Goal: Task Accomplishment & Management: Use online tool/utility

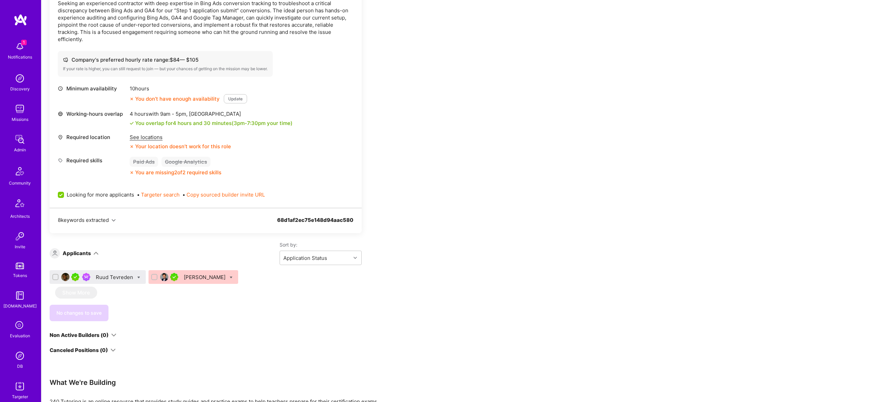
scroll to position [213, 0]
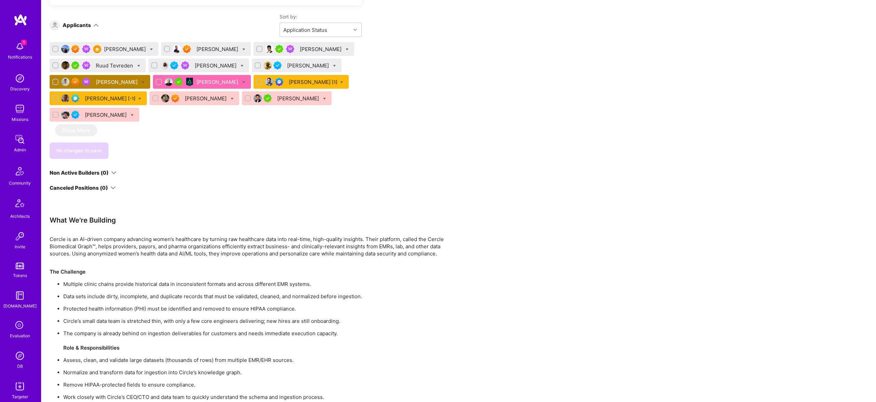
scroll to position [485, 0]
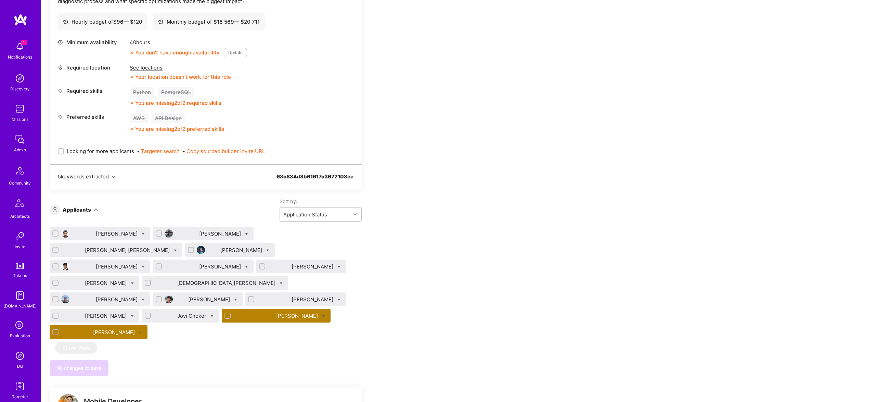
scroll to position [271, 0]
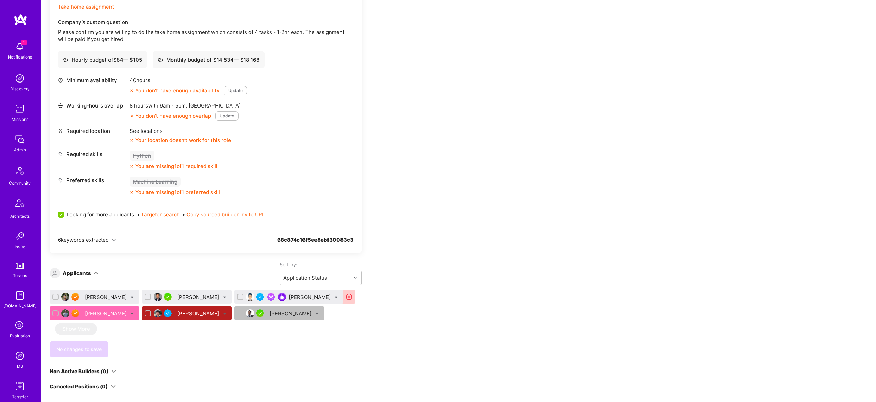
scroll to position [366, 0]
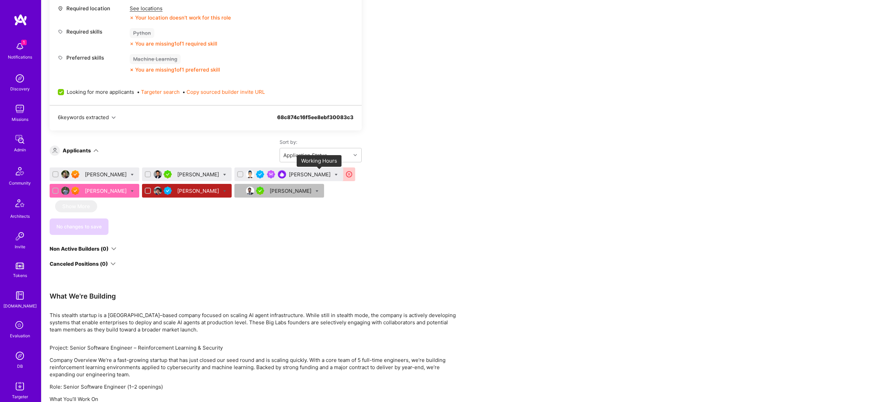
click at [345, 174] on icon at bounding box center [349, 174] width 8 height 8
click at [289, 172] on div "Chandan Kumar" at bounding box center [310, 174] width 43 height 7
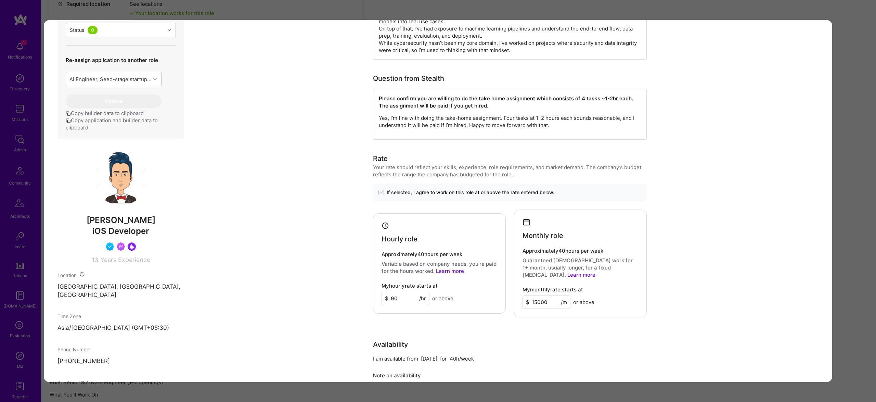
scroll to position [245, 0]
drag, startPoint x: 407, startPoint y: 124, endPoint x: 712, endPoint y: 124, distance: 304.6
drag, startPoint x: 433, startPoint y: 113, endPoint x: 556, endPoint y: 128, distance: 124.1
click at [556, 128] on div "Please confirm you are willing to do the take home assignment which consists of…" at bounding box center [510, 113] width 274 height 51
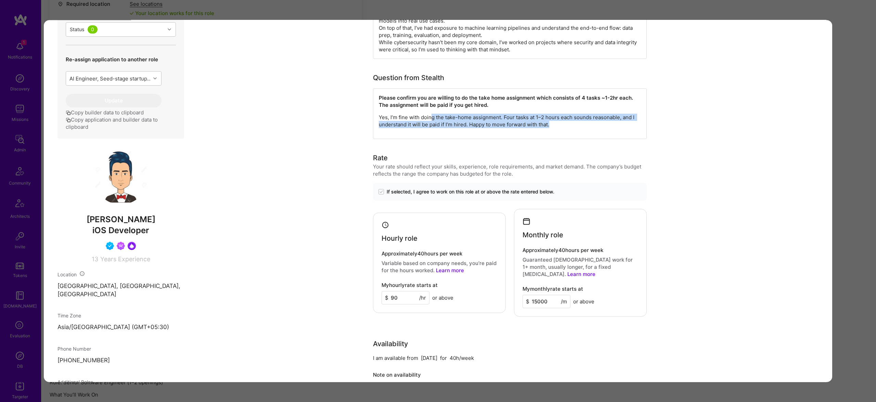
drag, startPoint x: 816, startPoint y: 139, endPoint x: 824, endPoint y: 138, distance: 8.9
click at [848, 137] on div "Application 3 of 6 Builder Missing Requirements Timezone Overlap 8 hours hours …" at bounding box center [438, 201] width 876 height 402
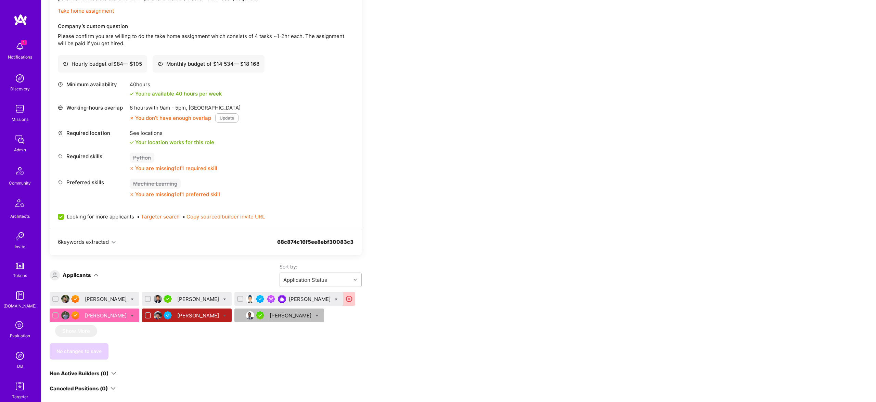
scroll to position [237, 0]
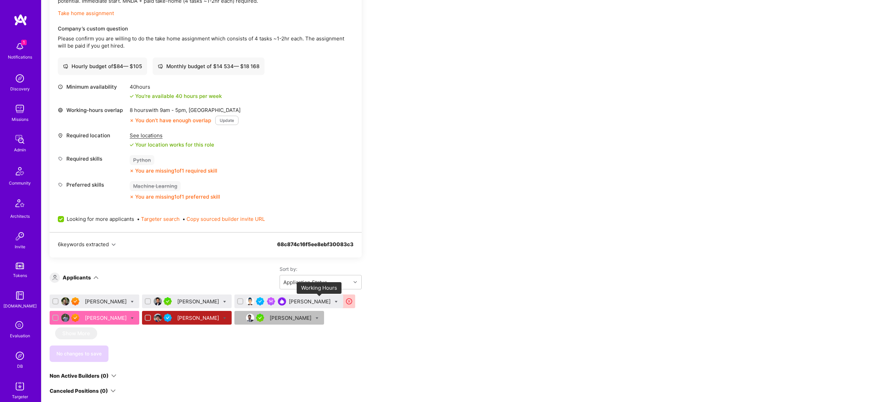
click at [345, 303] on icon at bounding box center [349, 301] width 8 height 8
click at [271, 298] on div "Chandan Kumar" at bounding box center [288, 301] width 109 height 14
click at [289, 302] on div "Chandan Kumar" at bounding box center [310, 301] width 43 height 7
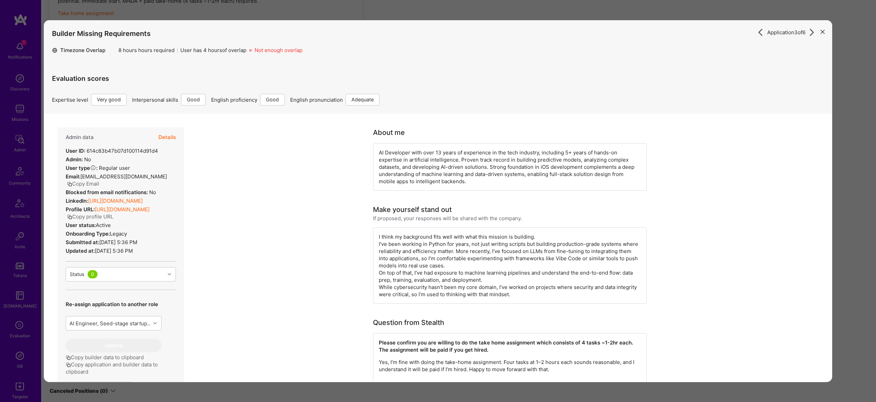
click at [166, 132] on button "Details" at bounding box center [166, 137] width 17 height 20
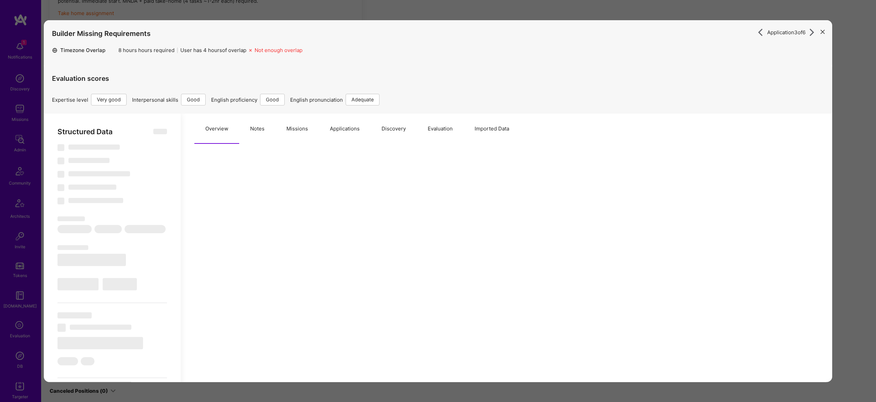
click at [282, 130] on button "Missions" at bounding box center [297, 129] width 43 height 30
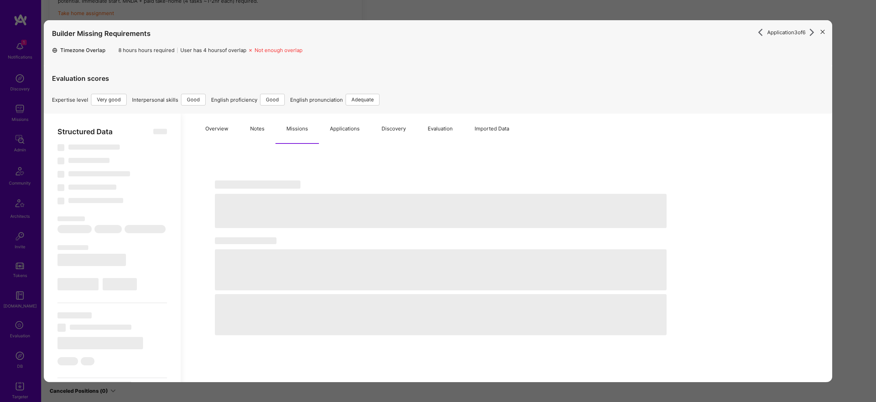
select select "Right Now"
select select "5"
select select "4"
select select "6"
select select "2"
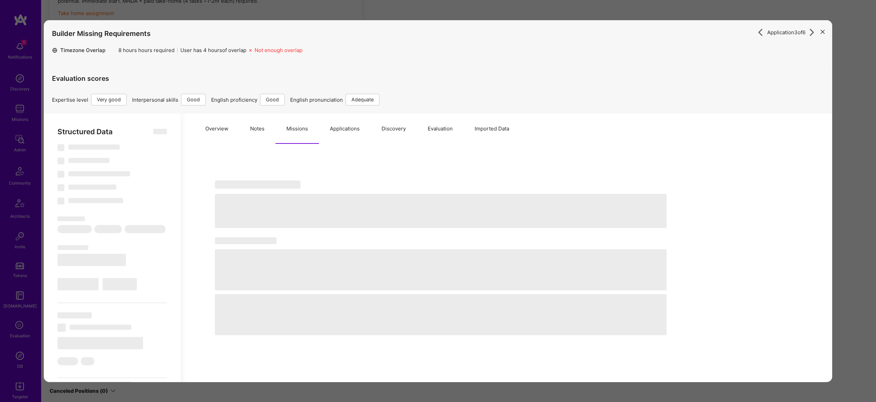
select select "IN"
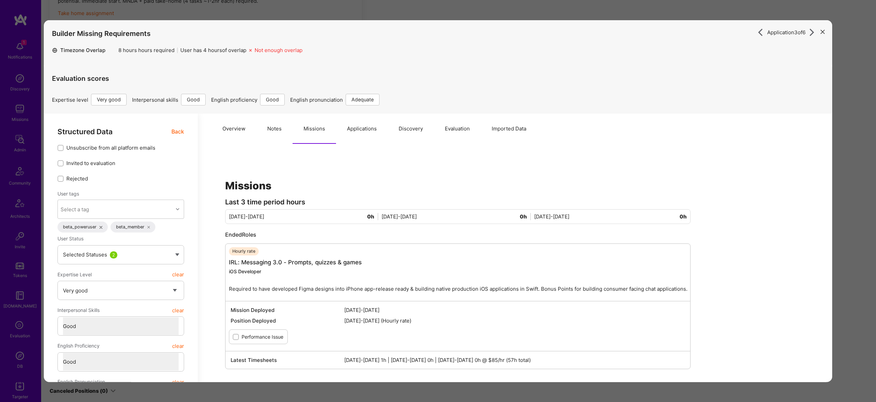
click at [234, 123] on button "Overview" at bounding box center [234, 129] width 45 height 30
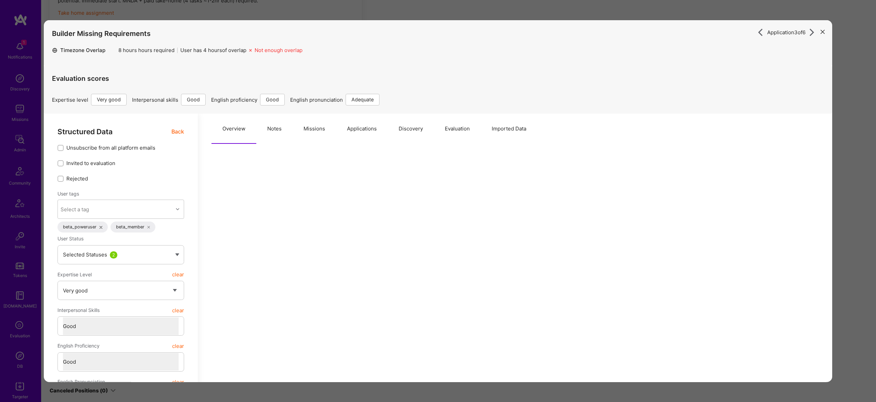
click at [263, 126] on button "Notes" at bounding box center [274, 129] width 36 height 30
type textarea "x"
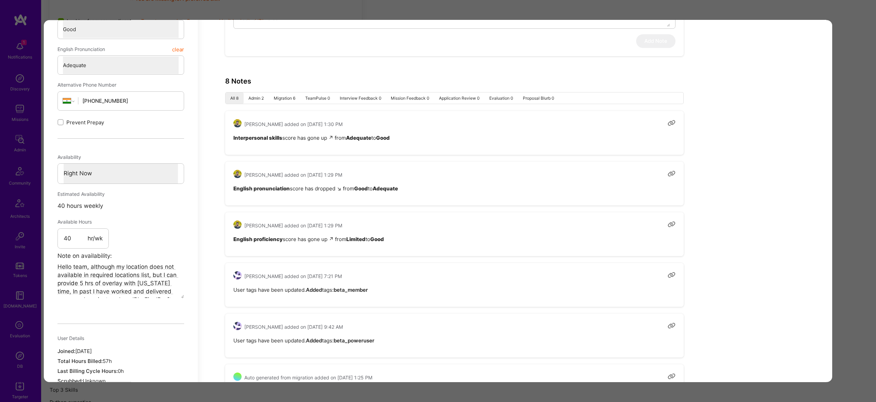
scroll to position [236, 0]
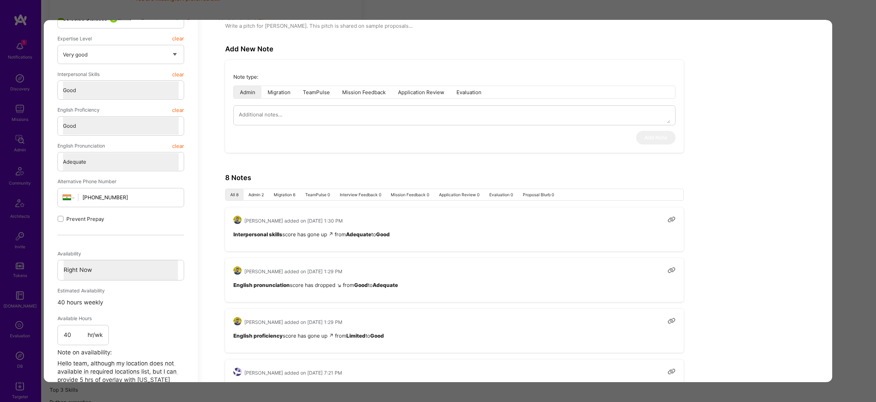
click at [857, 158] on div "Application 3 of 6 Builder Missing Requirements Timezone Overlap 8 hours hours …" at bounding box center [438, 201] width 876 height 402
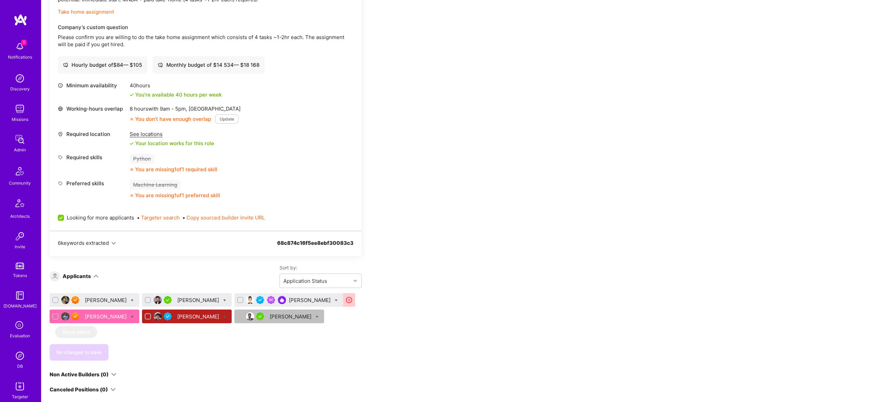
scroll to position [238, 0]
click at [289, 298] on div "Chandan Kumar" at bounding box center [310, 300] width 43 height 7
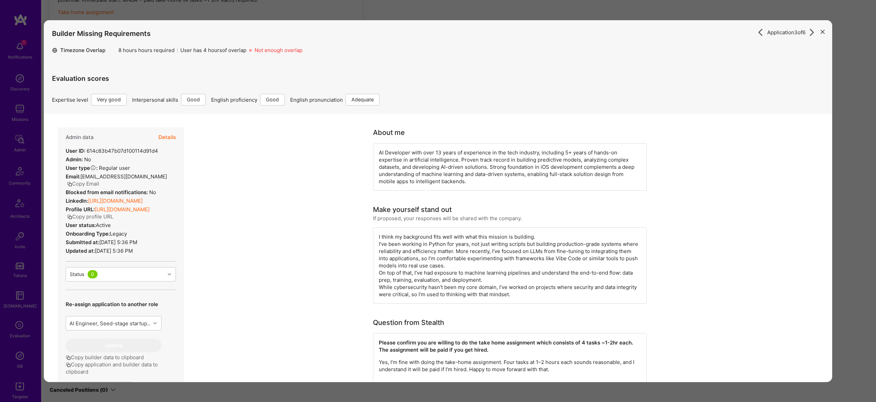
click at [105, 189] on div "Blocked from email notifications: No" at bounding box center [111, 192] width 90 height 7
click at [108, 197] on link "https://linkedin.com/in/chandan-kumar-1994541b7" at bounding box center [115, 200] width 55 height 7
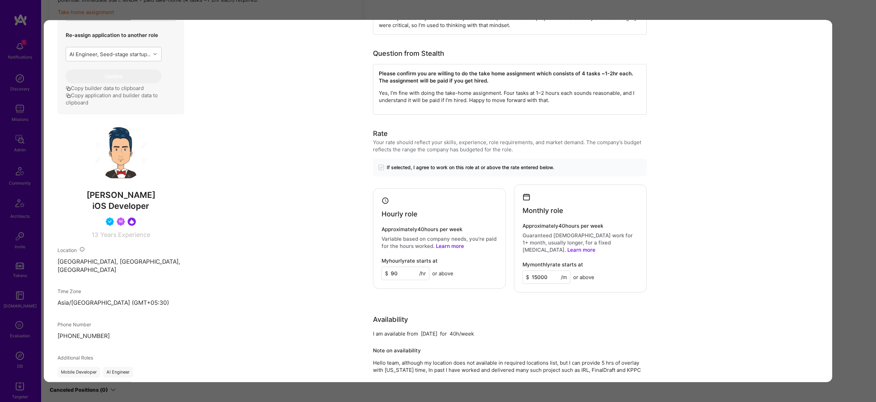
scroll to position [317, 0]
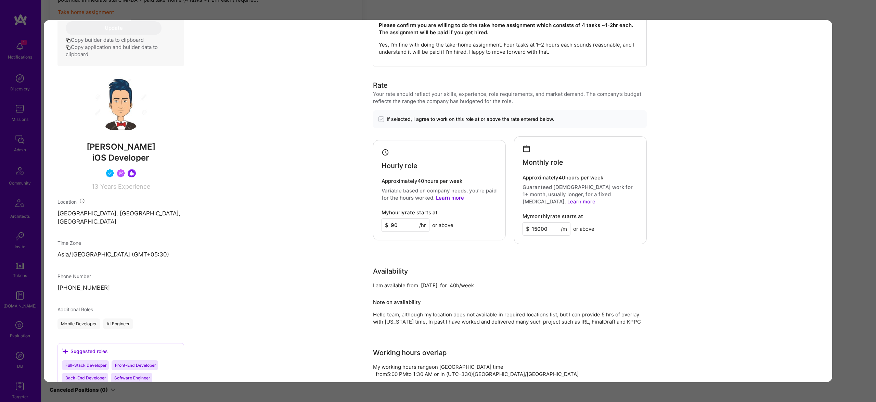
click at [871, 170] on div "Application 3 of 6 Builder Missing Requirements Timezone Overlap 8 hours hours …" at bounding box center [438, 201] width 876 height 402
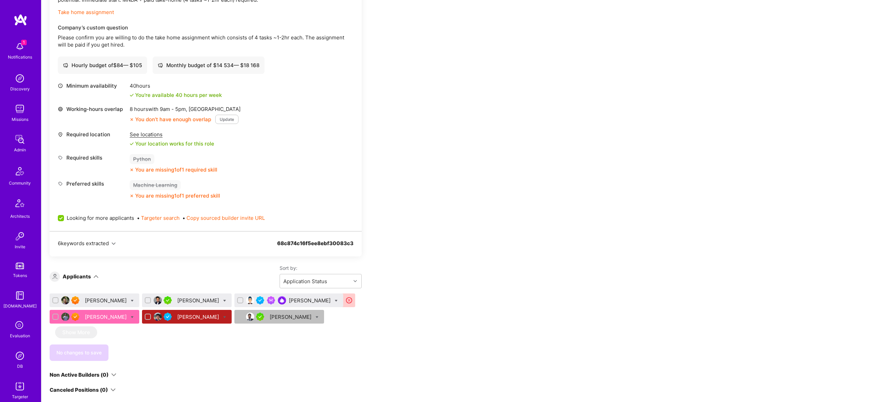
click at [335, 302] on div at bounding box center [336, 300] width 3 height 7
checkbox input "true"
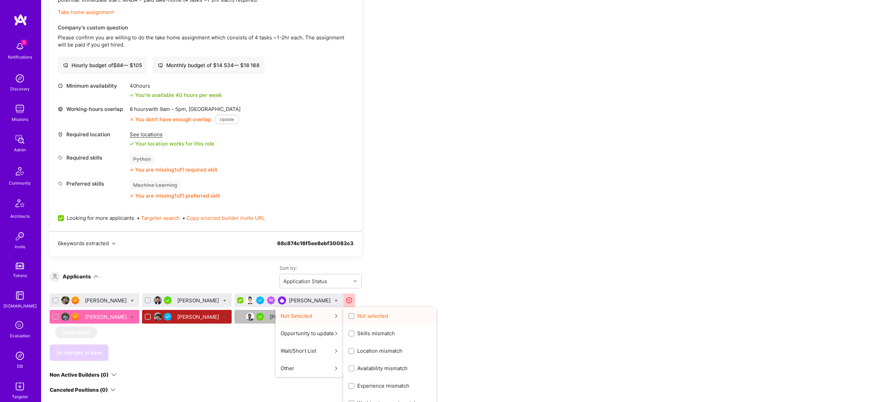
click at [361, 318] on div "Not selected" at bounding box center [389, 315] width 93 height 17
click at [357, 312] on span "Not selected" at bounding box center [372, 315] width 31 height 7
click at [350, 314] on input "Not selected" at bounding box center [352, 316] width 5 height 5
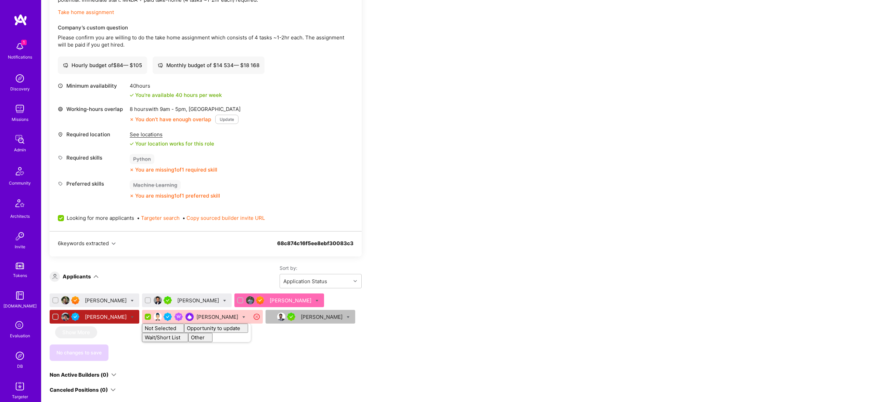
checkbox input "false"
drag, startPoint x: 433, startPoint y: 301, endPoint x: 381, endPoint y: 307, distance: 51.7
click at [433, 301] on div "Apply for a Mission Role We’re actively looking for builders. This is the best …" at bounding box center [255, 334] width 411 height 882
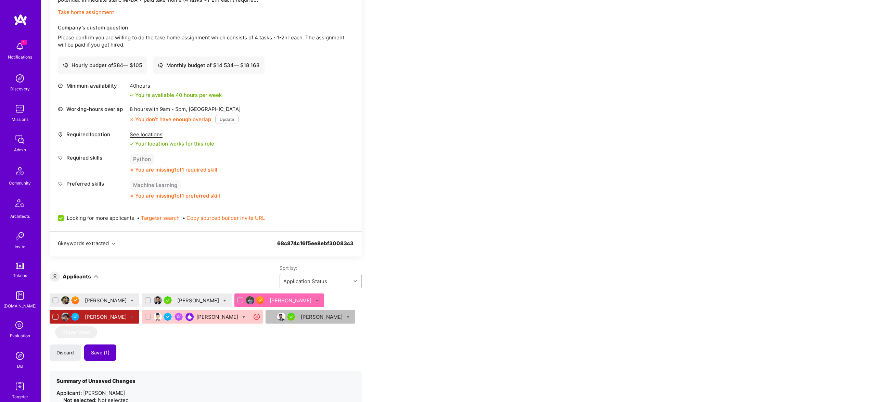
click at [97, 349] on span "Save (1)" at bounding box center [100, 352] width 18 height 7
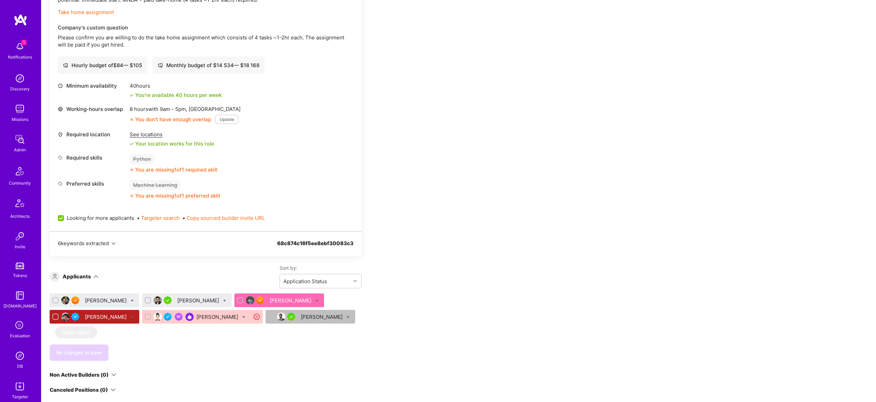
click at [131, 300] on icon at bounding box center [132, 300] width 3 height 3
checkbox input "true"
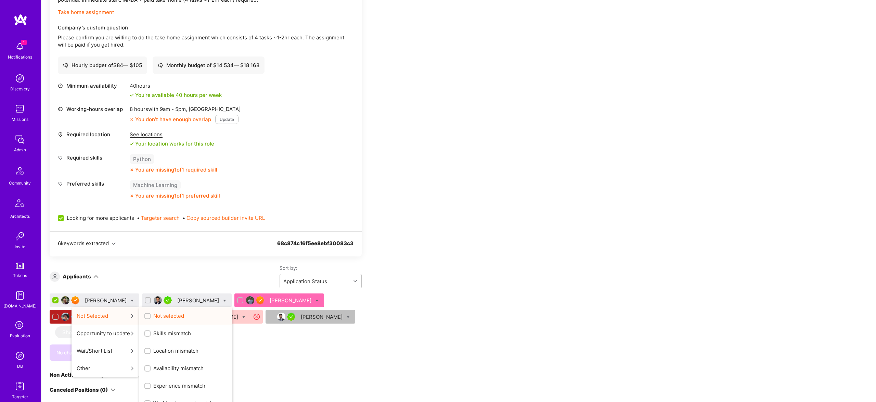
click at [170, 315] on div "Not selected" at bounding box center [185, 315] width 93 height 17
click at [167, 315] on span "Not selected" at bounding box center [168, 315] width 31 height 7
click at [151, 315] on input "Not selected" at bounding box center [148, 316] width 5 height 5
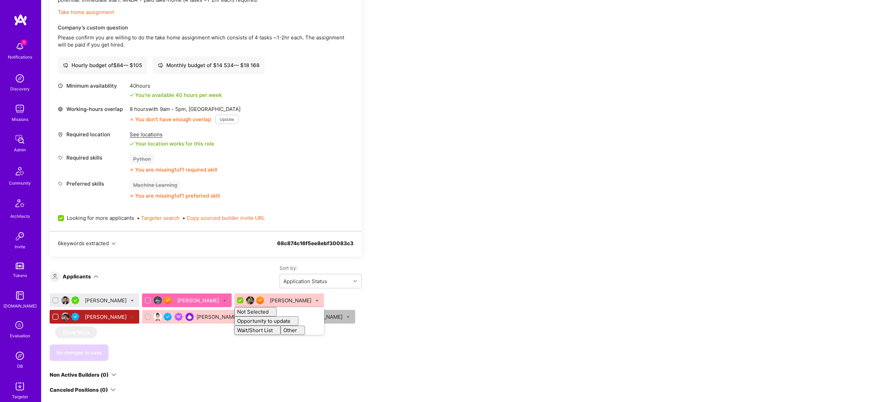
checkbox input "false"
drag, startPoint x: 526, startPoint y: 298, endPoint x: 268, endPoint y: 320, distance: 258.6
click at [518, 298] on div "Apply for a Mission Role We’re actively looking for builders. This is the best …" at bounding box center [458, 340] width 835 height 912
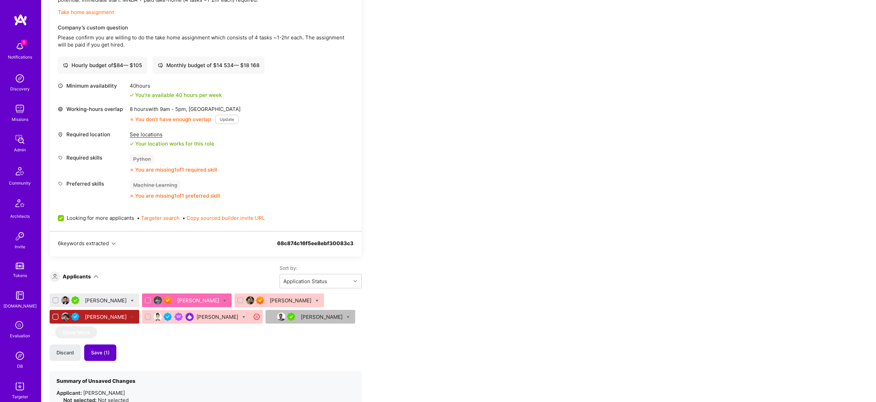
click at [111, 349] on button "Save (1)" at bounding box center [100, 352] width 32 height 16
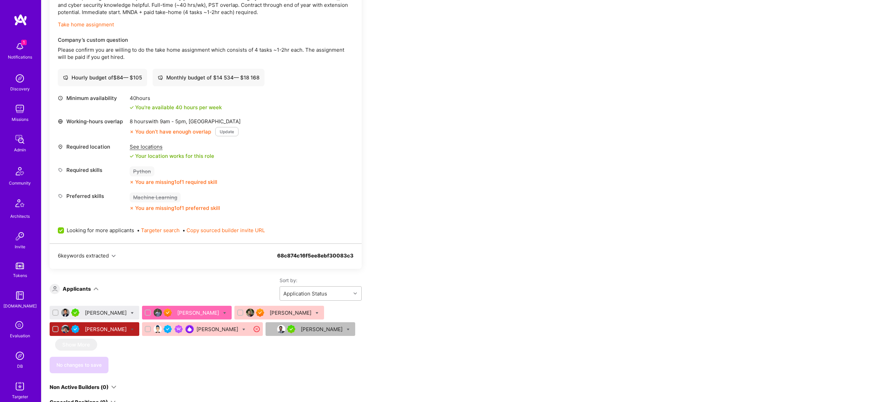
scroll to position [261, 0]
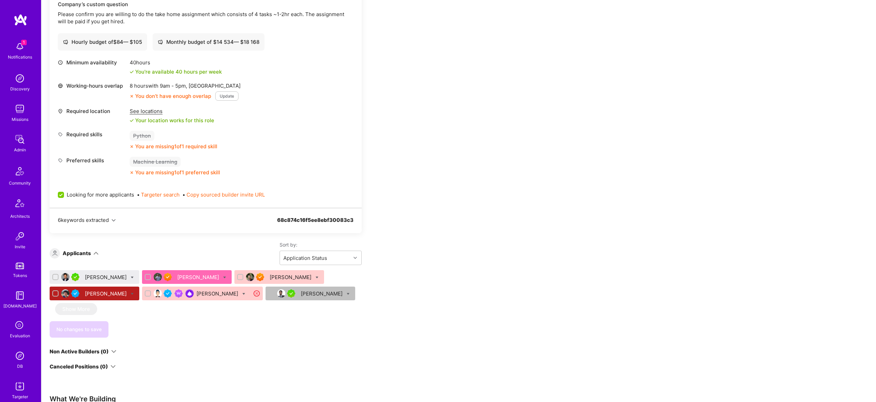
click at [98, 277] on div "Adil Mubeen" at bounding box center [106, 276] width 43 height 7
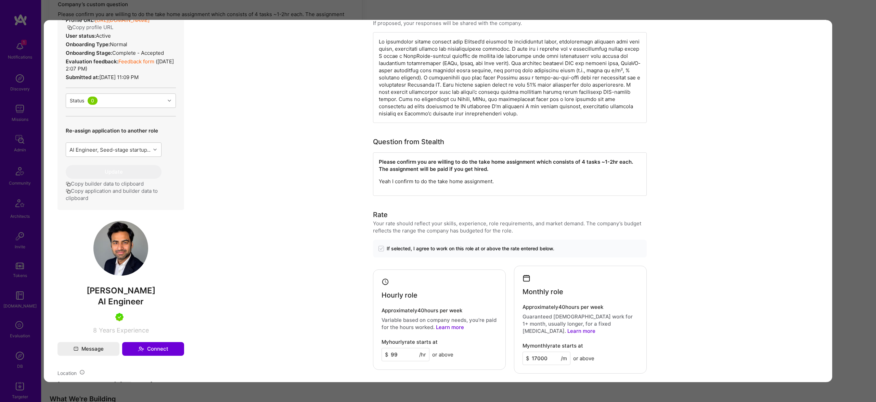
scroll to position [185, 0]
click at [860, 138] on div "Application 1 of 6 Evaluation scores Expertise level Very good Interpersonal sk…" at bounding box center [438, 201] width 876 height 402
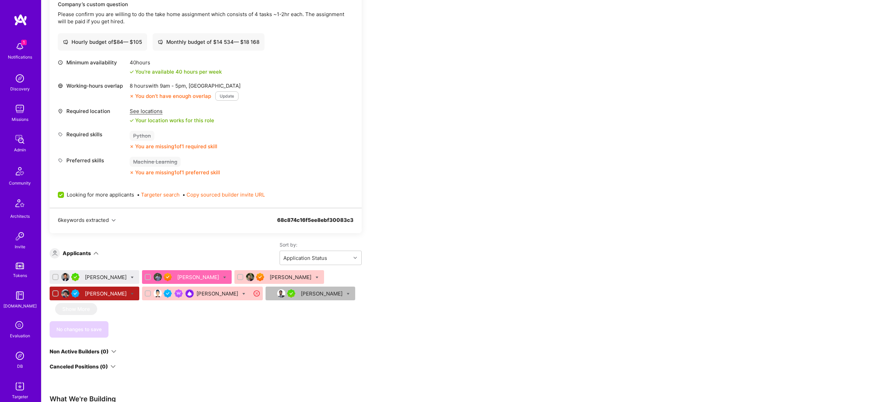
click at [87, 274] on div "Adil Mubeen" at bounding box center [106, 276] width 43 height 7
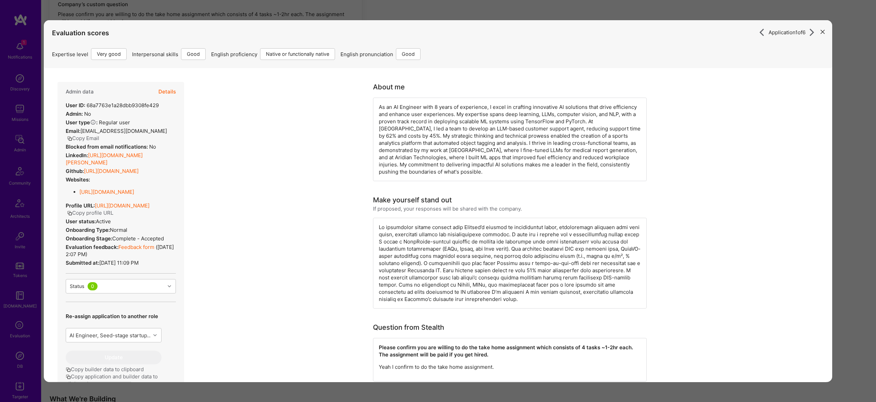
click at [178, 88] on div "Admin data Details User ID: 68a7763e1a28dbb9308fe429 Admin: No User type Regula…" at bounding box center [120, 239] width 127 height 314
click at [865, 207] on div "Application 1 of 6 Evaluation scores Expertise level Very good Interpersonal sk…" at bounding box center [438, 201] width 876 height 402
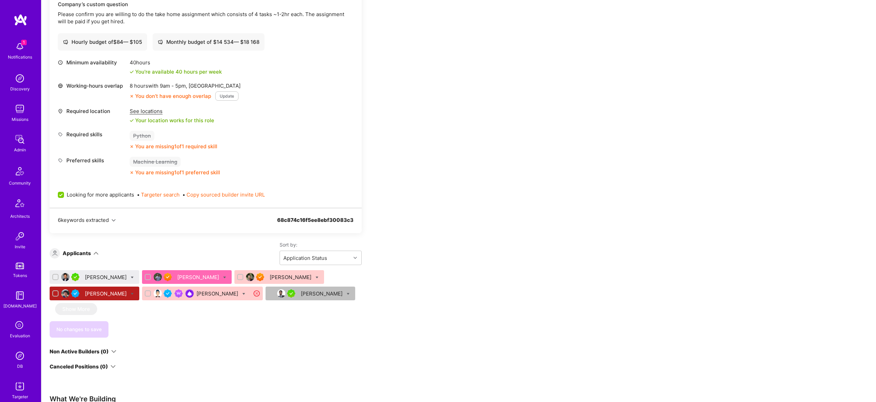
click at [96, 276] on div "Adil Mubeen" at bounding box center [106, 276] width 43 height 7
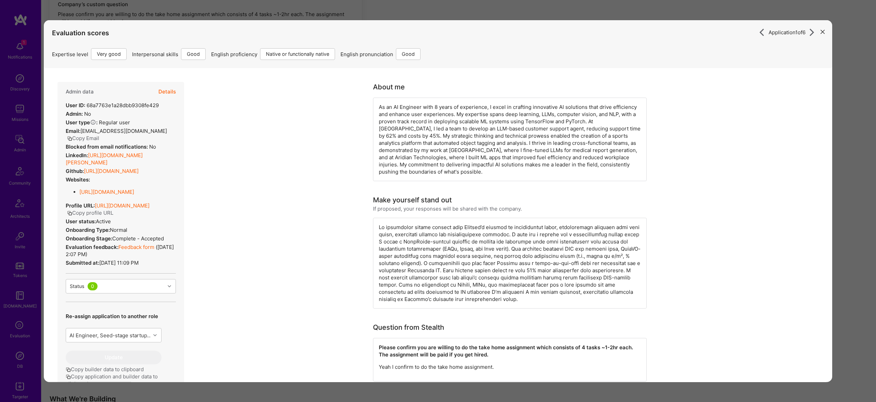
click at [165, 94] on button "Details" at bounding box center [166, 92] width 17 height 20
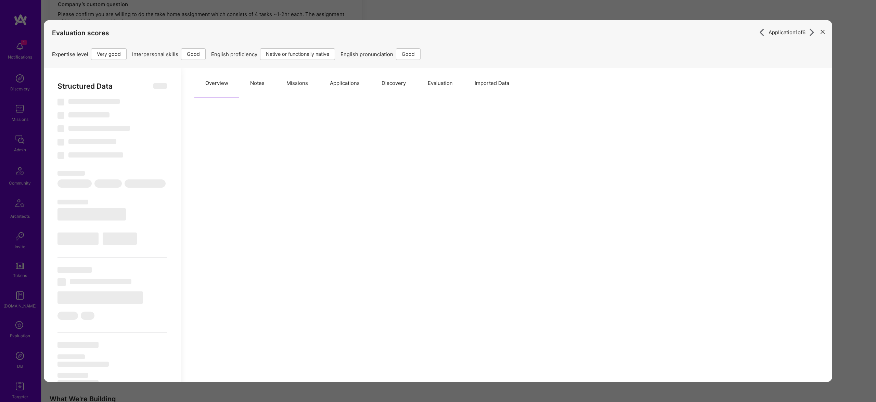
click at [265, 86] on button "Notes" at bounding box center [257, 83] width 36 height 30
type textarea "x"
select select "Right Now"
select select "5"
select select "4"
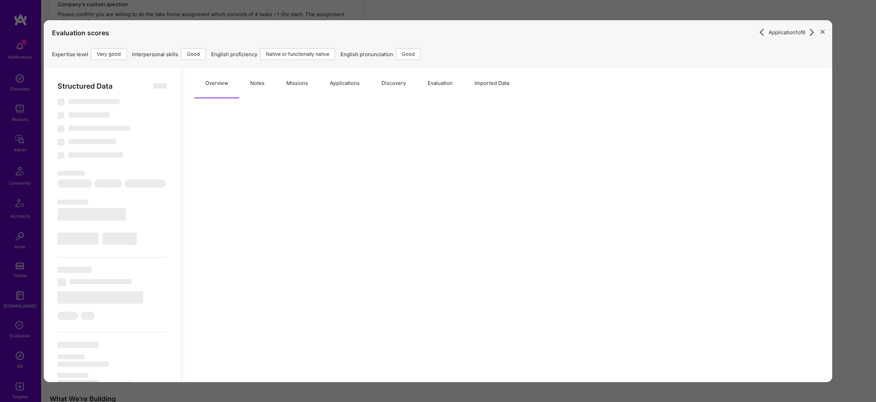
select select "7"
select select "6"
select select "US"
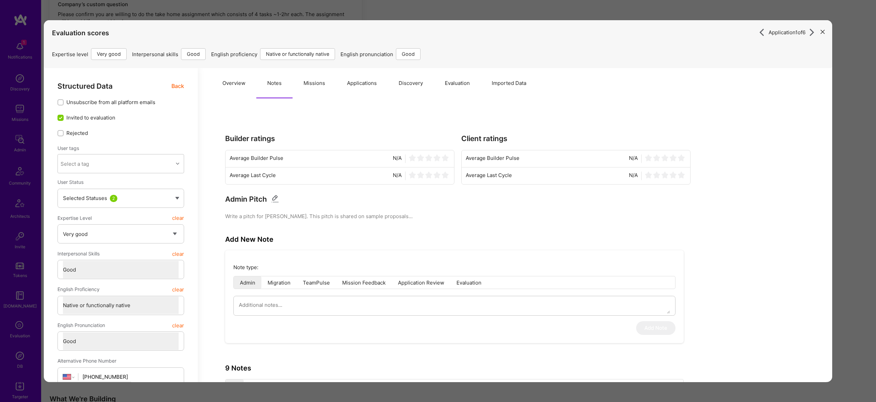
scroll to position [260, 0]
drag, startPoint x: 444, startPoint y: 78, endPoint x: 449, endPoint y: 79, distance: 5.2
click at [444, 78] on button "Evaluation" at bounding box center [457, 83] width 47 height 30
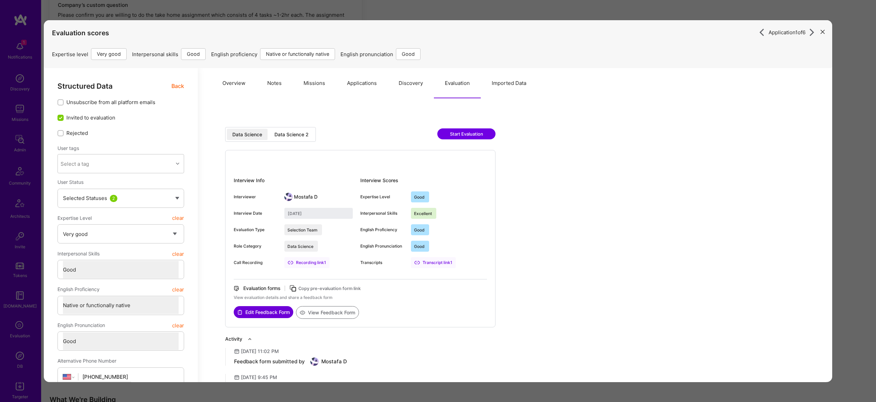
drag, startPoint x: 265, startPoint y: 136, endPoint x: 292, endPoint y: 133, distance: 27.5
click at [265, 136] on div "Data Science" at bounding box center [247, 134] width 41 height 11
drag, startPoint x: 316, startPoint y: 132, endPoint x: 281, endPoint y: 139, distance: 34.9
click at [315, 132] on div "Data Science Data Science 2" at bounding box center [270, 134] width 91 height 15
click at [299, 136] on div "Data Science 2" at bounding box center [291, 134] width 34 height 7
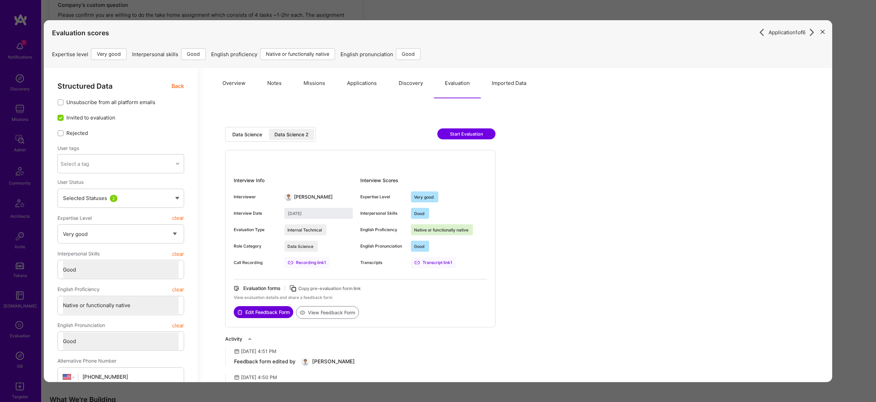
click at [259, 133] on div "Data Science" at bounding box center [247, 134] width 30 height 7
type input "September 1, 2025"
drag, startPoint x: 261, startPoint y: 80, endPoint x: 229, endPoint y: 82, distance: 31.9
click at [260, 80] on button "Notes" at bounding box center [274, 83] width 36 height 30
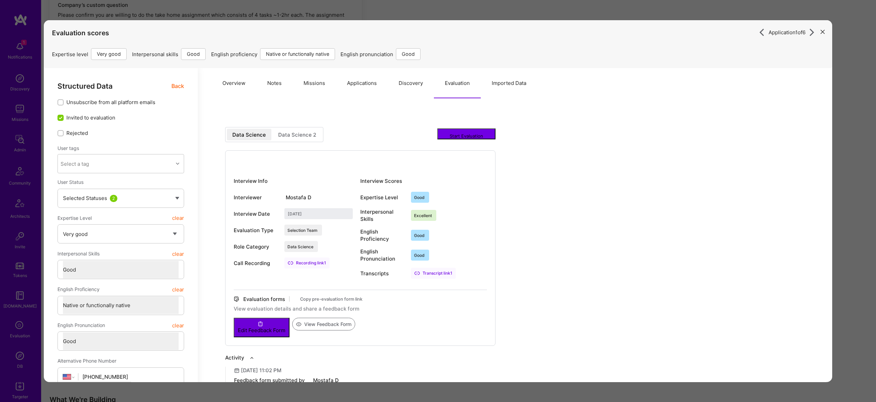
type textarea "x"
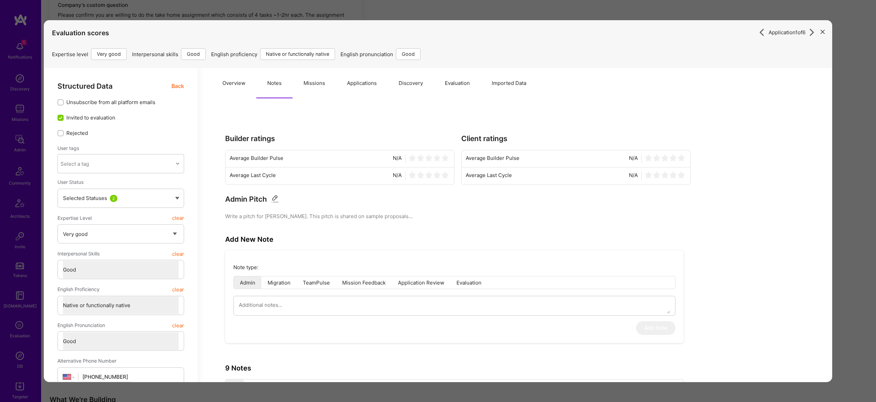
click at [229, 82] on button "Overview" at bounding box center [234, 83] width 45 height 30
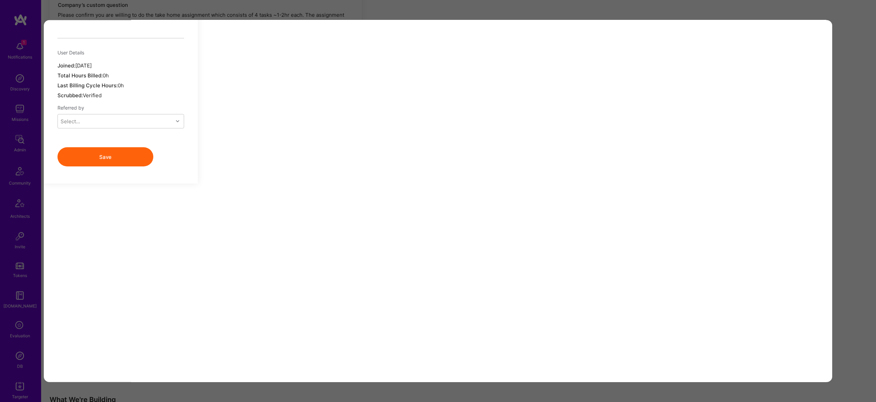
scroll to position [563, 0]
click at [846, 140] on div "Application 1 of 6 Evaluation scores Expertise level Very good Interpersonal sk…" at bounding box center [438, 201] width 876 height 402
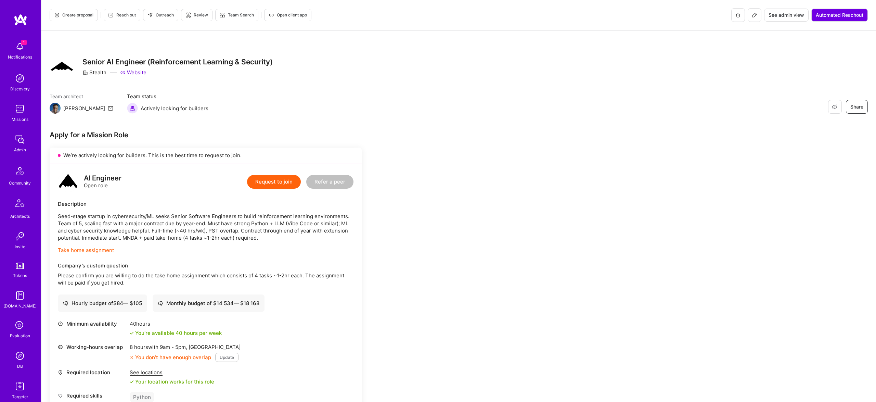
click at [78, 13] on span "Create proposal" at bounding box center [73, 15] width 39 height 6
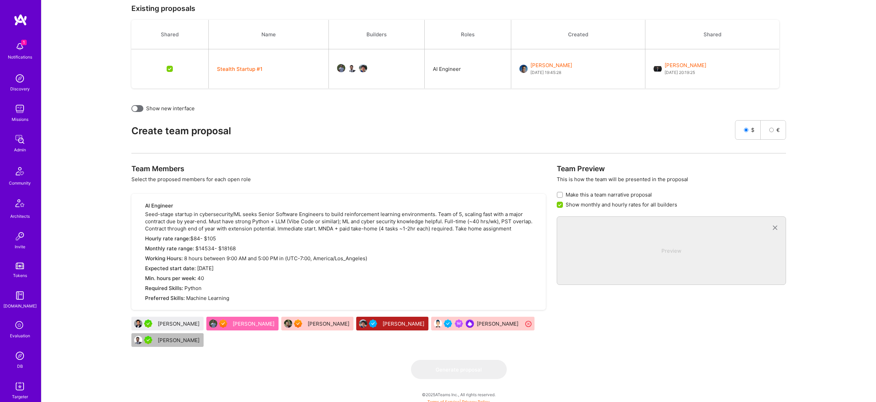
scroll to position [177, 0]
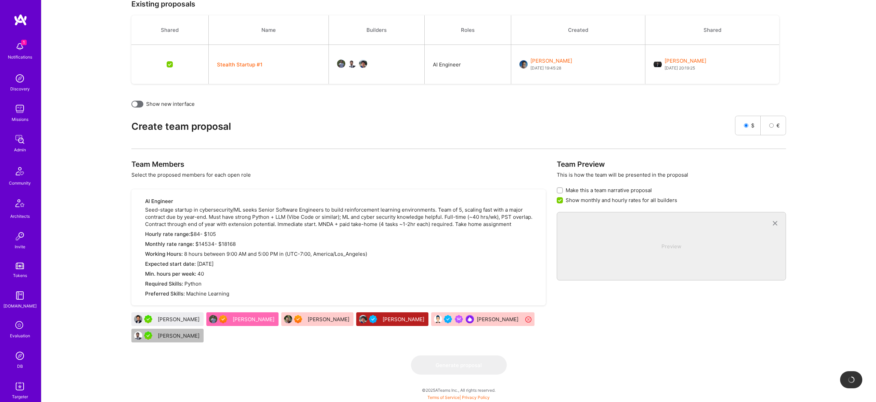
checkbox input "false"
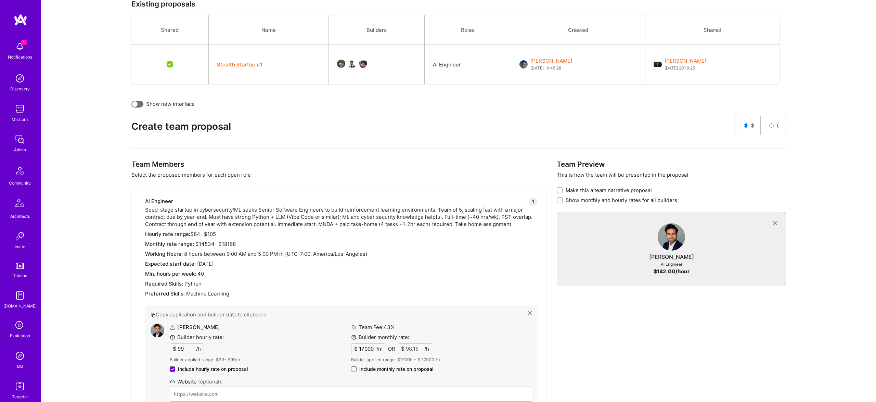
drag, startPoint x: 159, startPoint y: 320, endPoint x: 809, endPoint y: 7, distance: 721.4
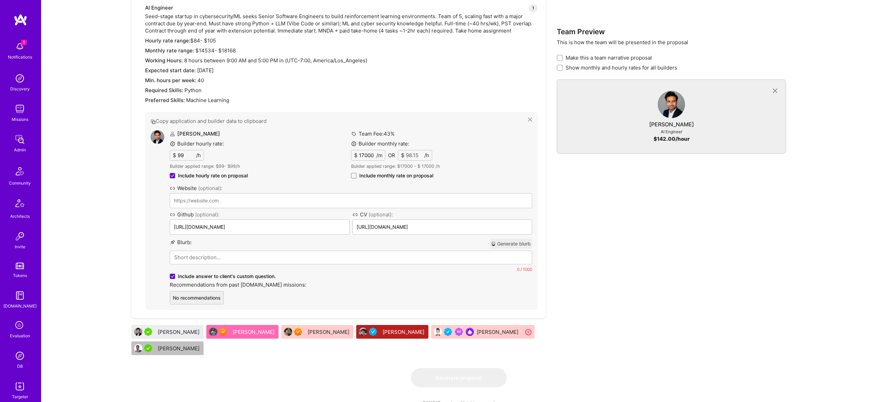
scroll to position [371, 0]
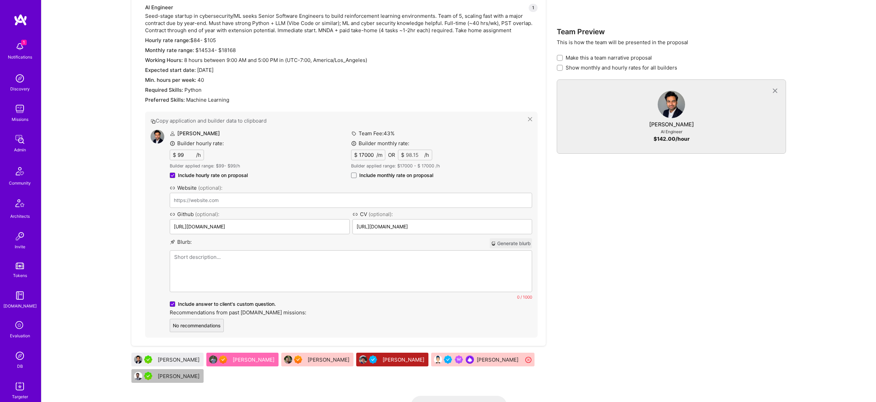
click at [278, 252] on div at bounding box center [351, 271] width 362 height 41
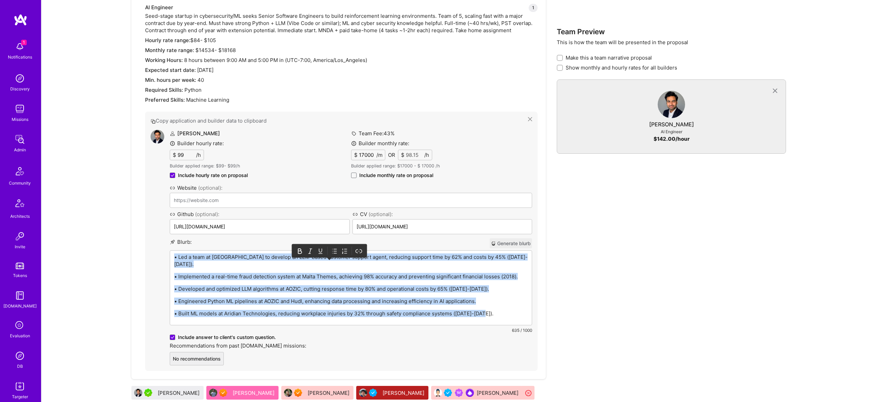
click at [336, 247] on icon at bounding box center [334, 250] width 7 height 7
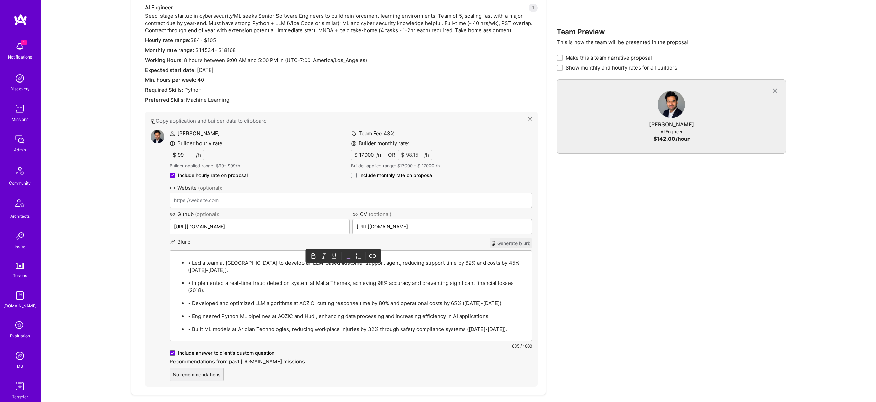
click at [195, 261] on p "• Led a team at Hudl to develop an LLM-based customer support agent, reducing s…" at bounding box center [358, 266] width 340 height 14
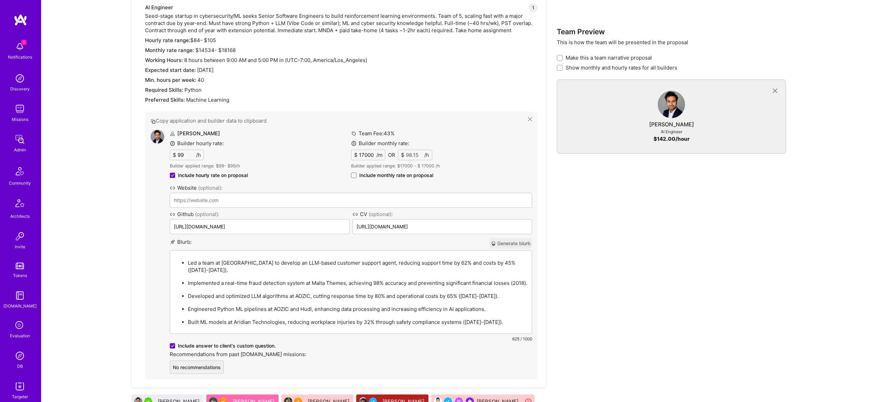
scroll to position [454, 0]
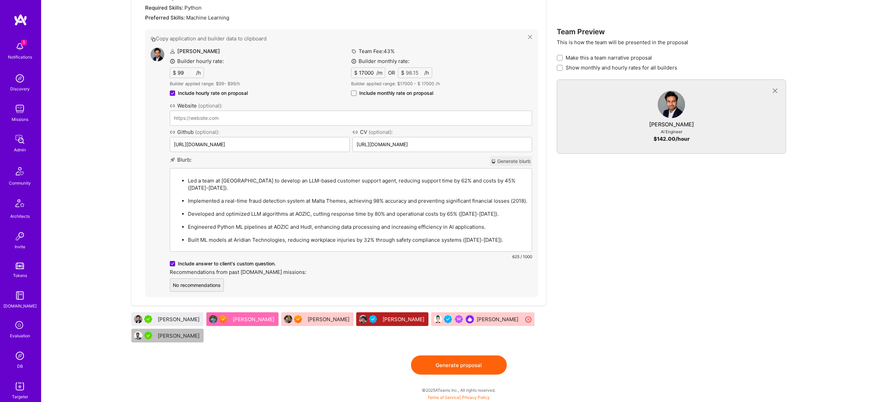
click at [470, 367] on button "Generate proposal" at bounding box center [459, 364] width 96 height 19
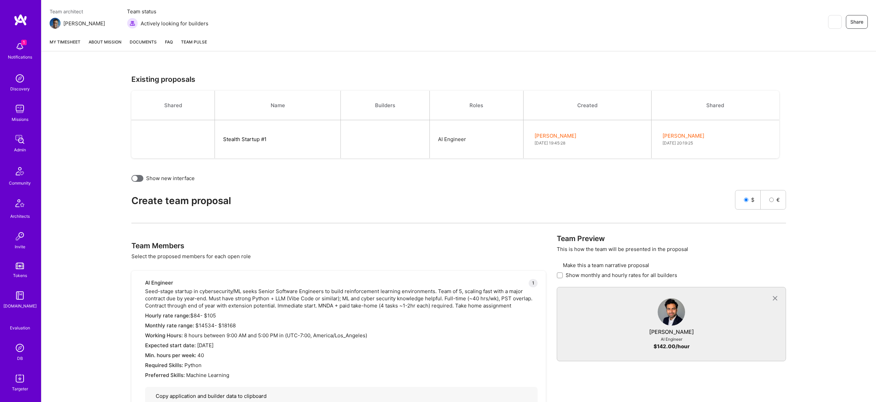
scroll to position [0, 0]
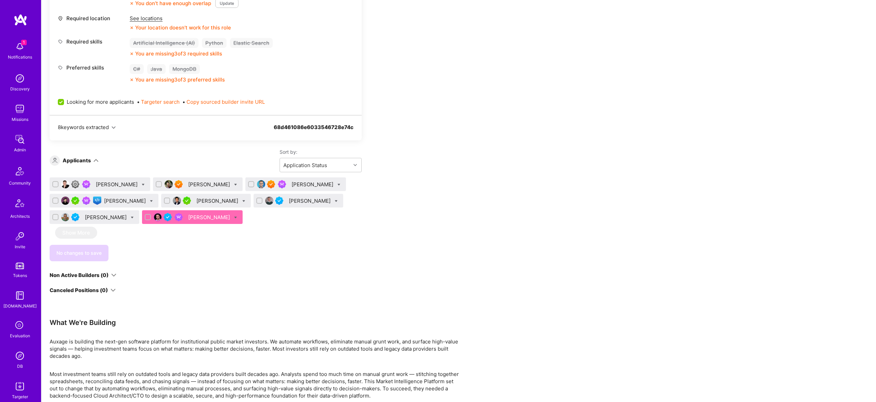
scroll to position [312, 0]
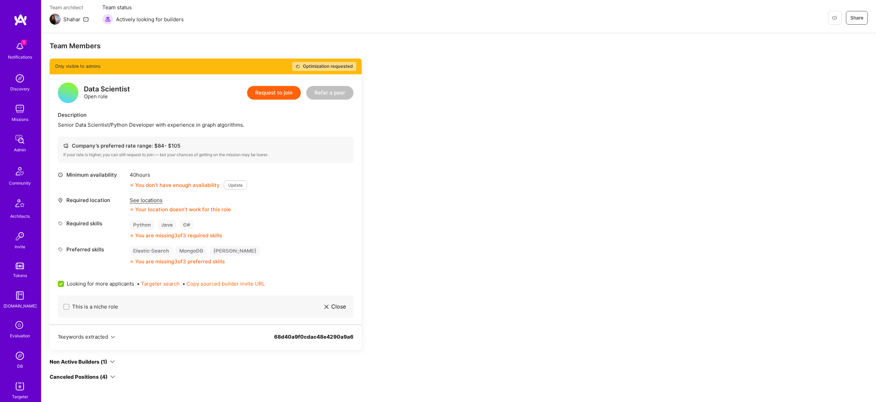
scroll to position [94, 0]
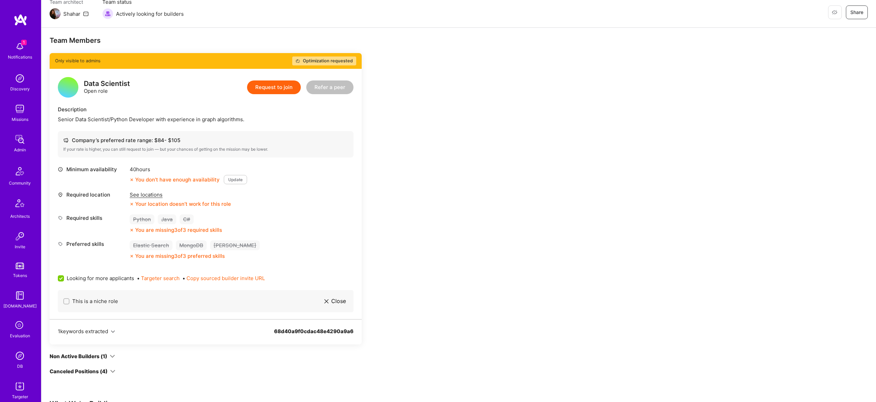
click at [154, 115] on div "Description Senior Data Scientist/Python Developer with experience in graph alg…" at bounding box center [206, 114] width 296 height 17
click at [139, 115] on div "Description Senior Data Scientist/Python Developer with experience in graph alg…" at bounding box center [206, 114] width 296 height 17
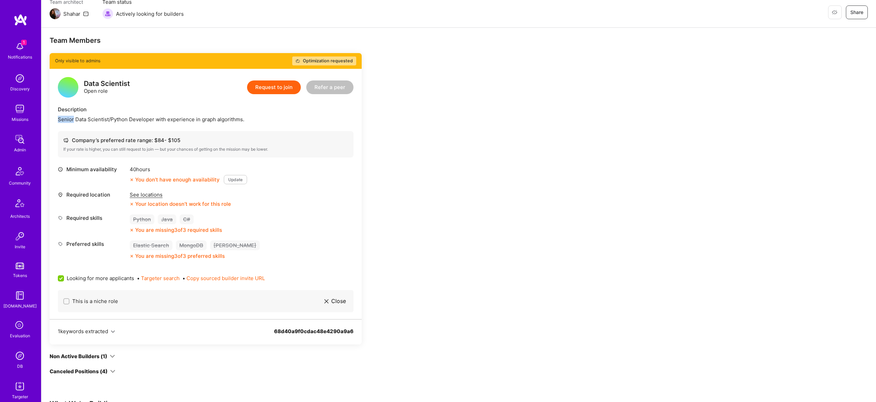
click at [139, 115] on div "Description Senior Data Scientist/Python Developer with experience in graph alg…" at bounding box center [206, 114] width 296 height 17
click at [231, 120] on div "Senior Data Scientist/Python Developer with experience in graph algorithms." at bounding box center [206, 119] width 296 height 7
click at [230, 121] on div "Senior Data Scientist/Python Developer with experience in graph algorithms." at bounding box center [206, 119] width 296 height 7
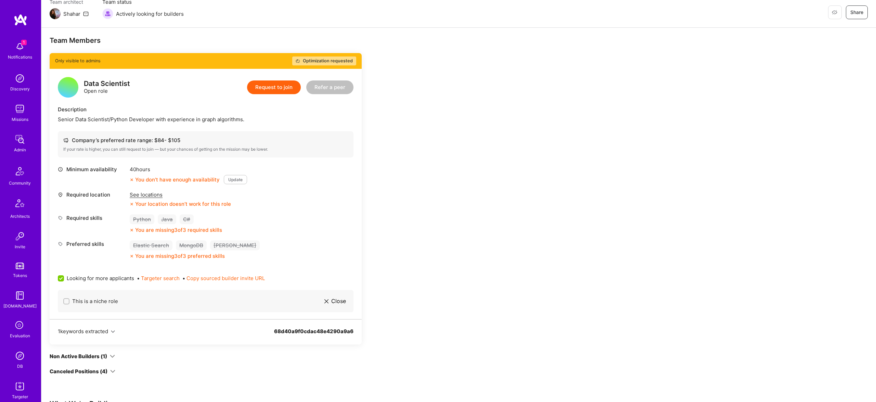
click at [229, 122] on div "Senior Data Scientist/Python Developer with experience in graph algorithms." at bounding box center [206, 119] width 296 height 7
click at [238, 121] on div "Senior Data Scientist/Python Developer with experience in graph algorithms." at bounding box center [206, 119] width 296 height 7
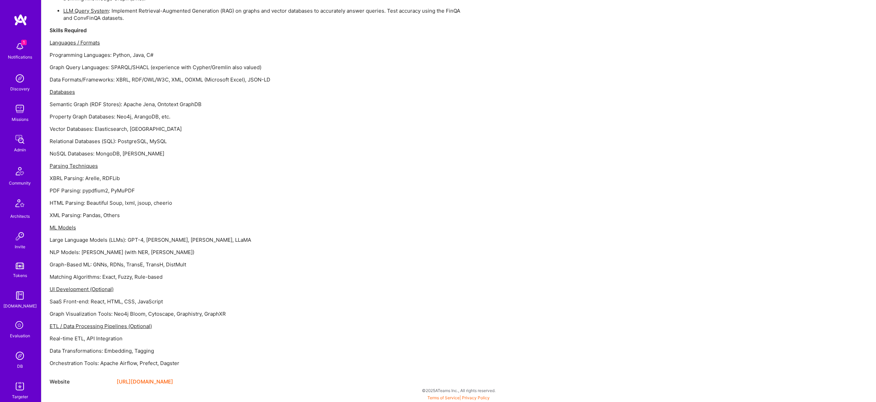
scroll to position [0, 0]
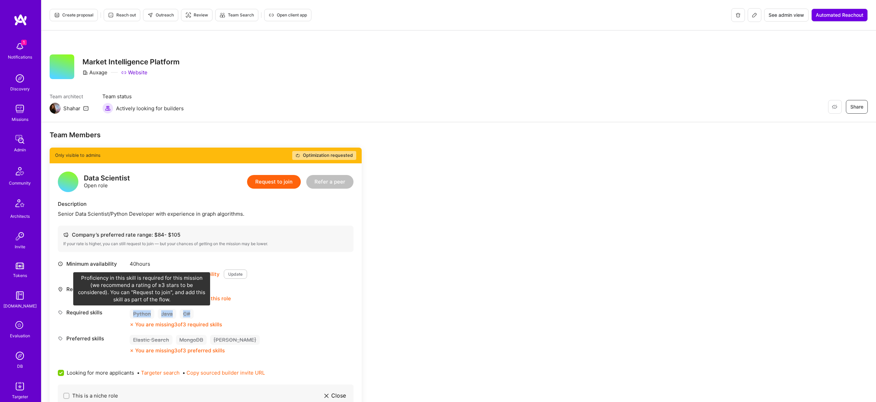
drag, startPoint x: 222, startPoint y: 309, endPoint x: 131, endPoint y: 310, distance: 91.7
click at [131, 310] on div "Python Java C#" at bounding box center [176, 314] width 92 height 10
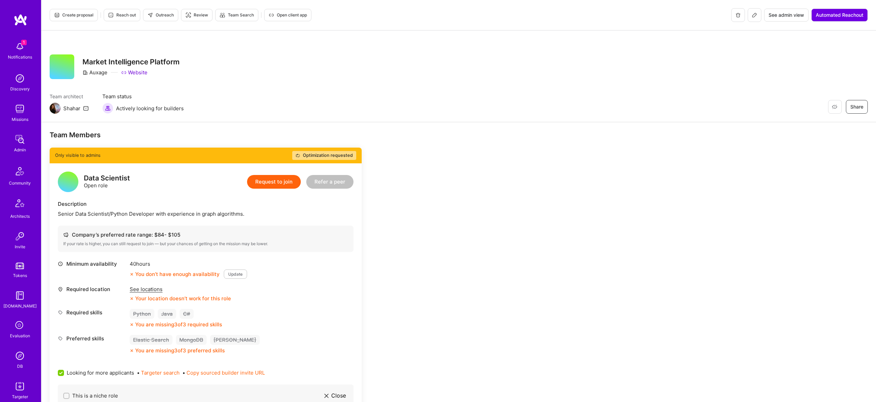
click at [324, 310] on div "Required skills Python Java C# You are missing 3 of 3 required skills" at bounding box center [206, 318] width 296 height 19
drag, startPoint x: 87, startPoint y: 308, endPoint x: 277, endPoint y: 317, distance: 190.1
click at [277, 317] on div "Required skills Python Java C# You are missing 3 of 3 required skills" at bounding box center [206, 318] width 296 height 19
click at [277, 316] on div "Required skills Python Java C# You are missing 3 of 3 required skills" at bounding box center [206, 318] width 296 height 19
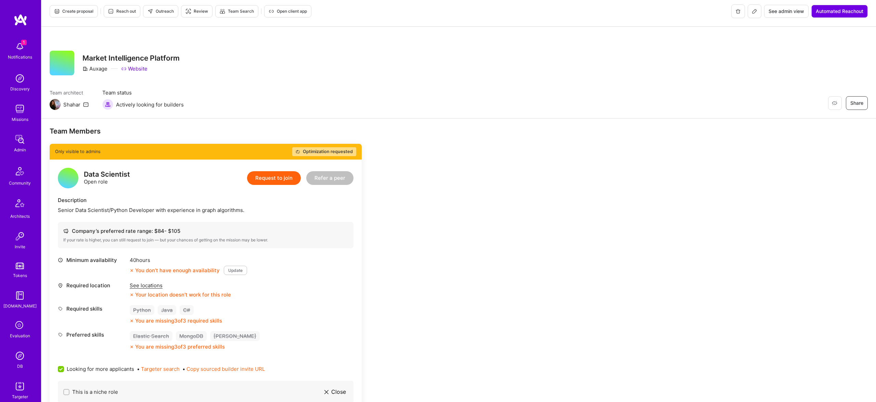
scroll to position [4, 0]
click at [104, 197] on div "Description" at bounding box center [206, 199] width 296 height 7
drag, startPoint x: 144, startPoint y: 230, endPoint x: 146, endPoint y: 223, distance: 7.6
click at [145, 229] on div "Company’s preferred rate range: $ 84 - $ 105" at bounding box center [205, 230] width 285 height 7
click at [147, 215] on div "Data Scientist Open role Request to join Refer a peer Description Senior Data S…" at bounding box center [206, 284] width 312 height 250
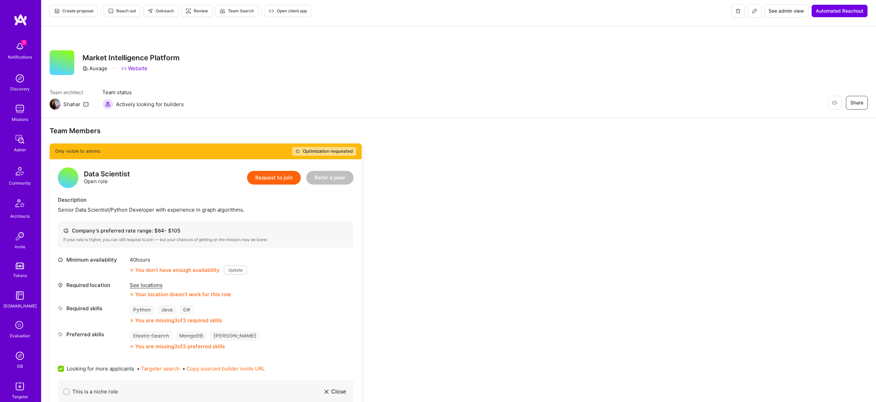
click at [147, 215] on div "Data Scientist Open role Request to join Refer a peer Description Senior Data S…" at bounding box center [206, 284] width 312 height 250
click at [140, 207] on div "Senior Data Scientist/Python Developer with experience in graph algorithms." at bounding box center [206, 209] width 296 height 7
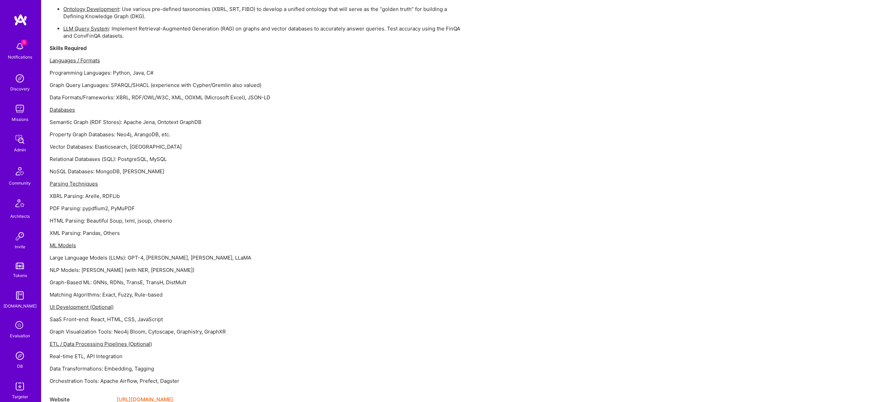
scroll to position [629, 0]
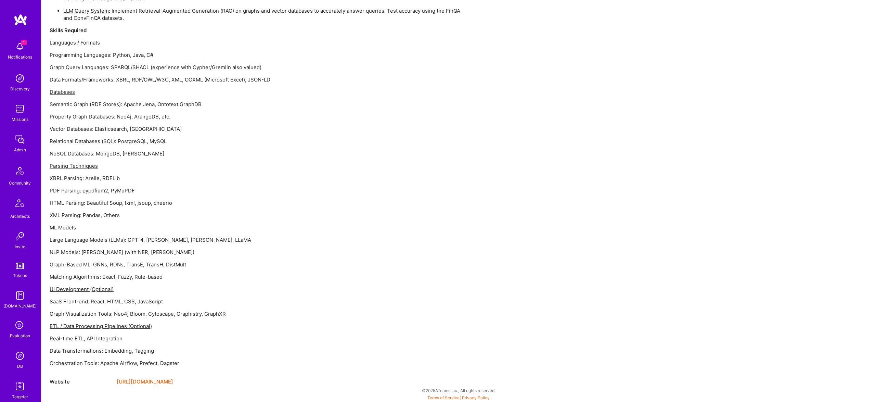
drag, startPoint x: 172, startPoint y: 351, endPoint x: 184, endPoint y: 356, distance: 13.1
click at [173, 351] on p "Data Transformations: Embedding, Tagging" at bounding box center [255, 350] width 411 height 7
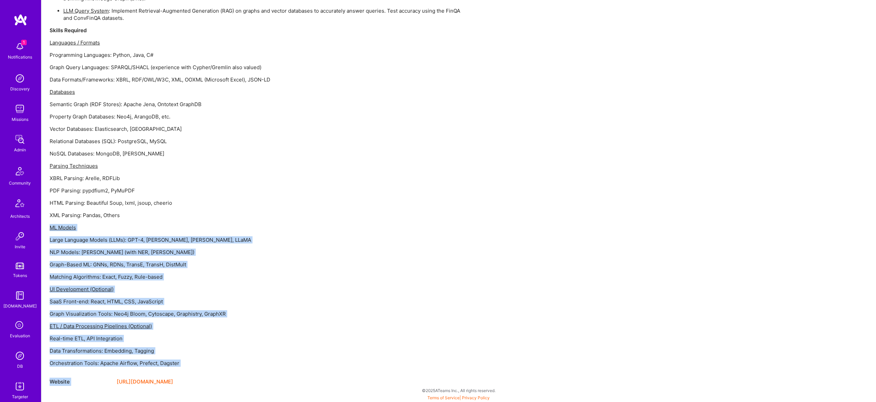
drag, startPoint x: 213, startPoint y: 368, endPoint x: 165, endPoint y: 214, distance: 161.5
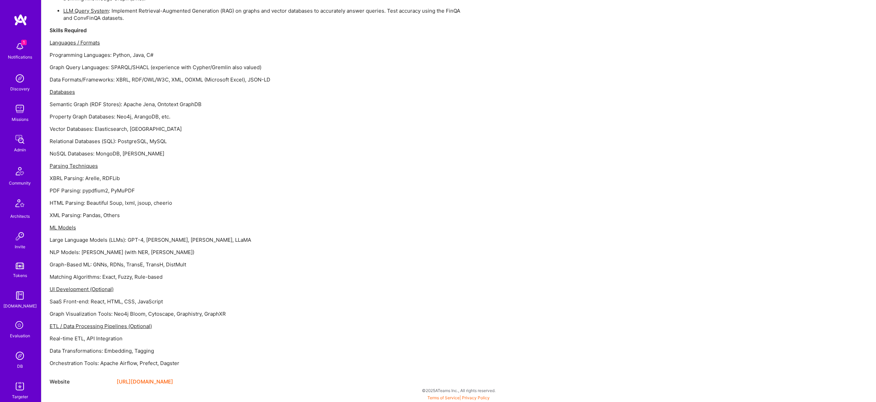
click at [191, 256] on div "We’re looking for experienced Data Scientists and AI/ML Engineers to help build…" at bounding box center [255, 142] width 411 height 450
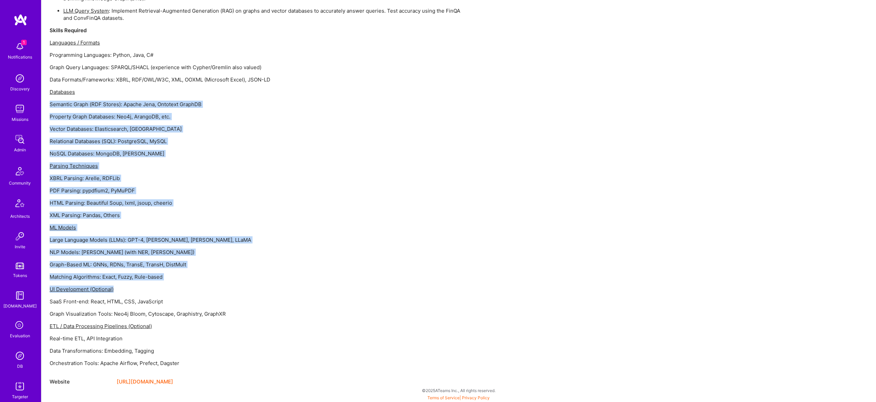
drag, startPoint x: 203, startPoint y: 291, endPoint x: 169, endPoint y: 99, distance: 194.9
click at [168, 98] on div "We’re looking for experienced Data Scientists and AI/ML Engineers to help build…" at bounding box center [255, 142] width 411 height 450
click at [185, 182] on div "We’re looking for experienced Data Scientists and AI/ML Engineers to help build…" at bounding box center [255, 142] width 411 height 450
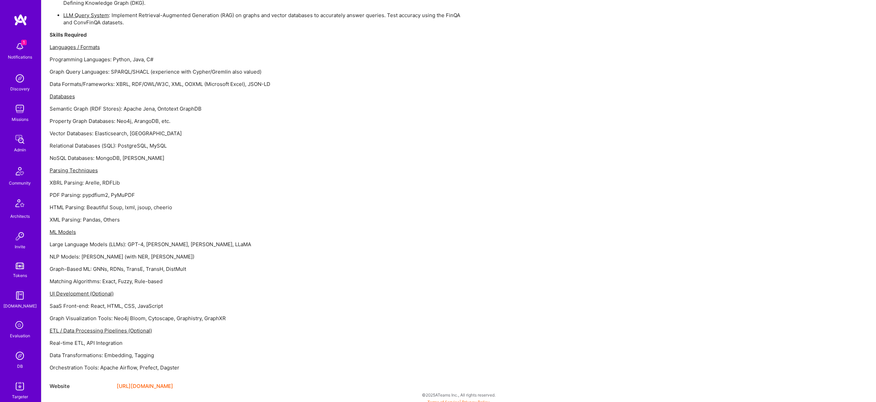
click at [185, 179] on div "We’re looking for experienced Data Scientists and AI/ML Engineers to help build…" at bounding box center [255, 146] width 411 height 450
click at [147, 191] on div "We’re looking for experienced Data Scientists and AI/ML Engineers to help build…" at bounding box center [255, 144] width 411 height 450
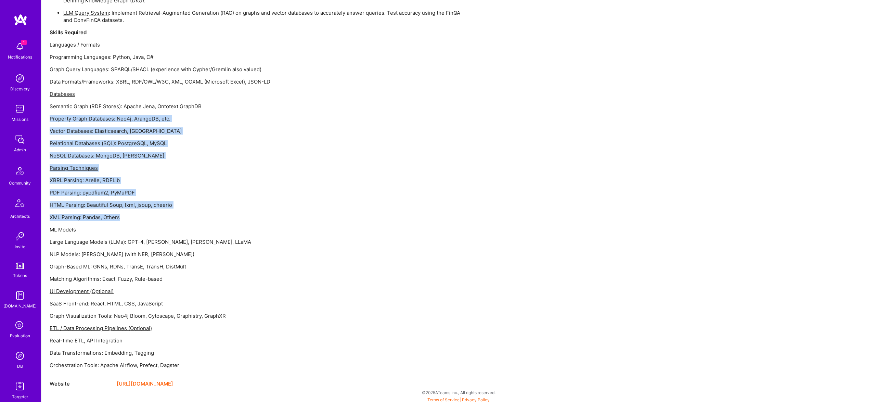
drag, startPoint x: 146, startPoint y: 222, endPoint x: 139, endPoint y: 115, distance: 107.4
click at [137, 114] on div "We’re looking for experienced Data Scientists and AI/ML Engineers to help build…" at bounding box center [255, 144] width 411 height 450
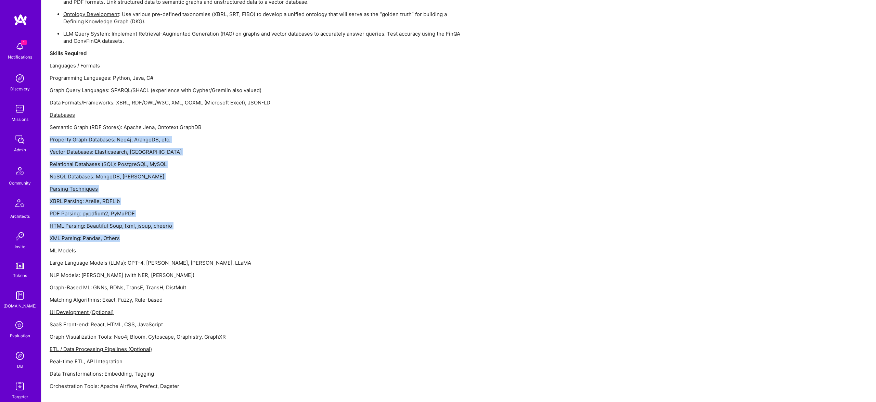
scroll to position [629, 0]
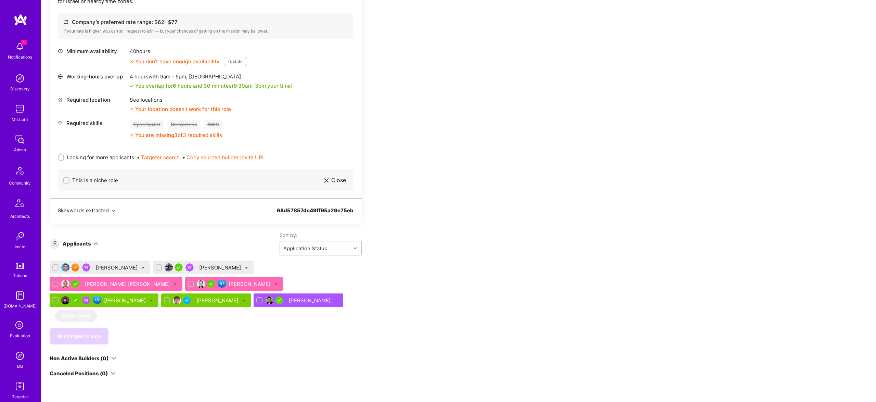
scroll to position [235, 0]
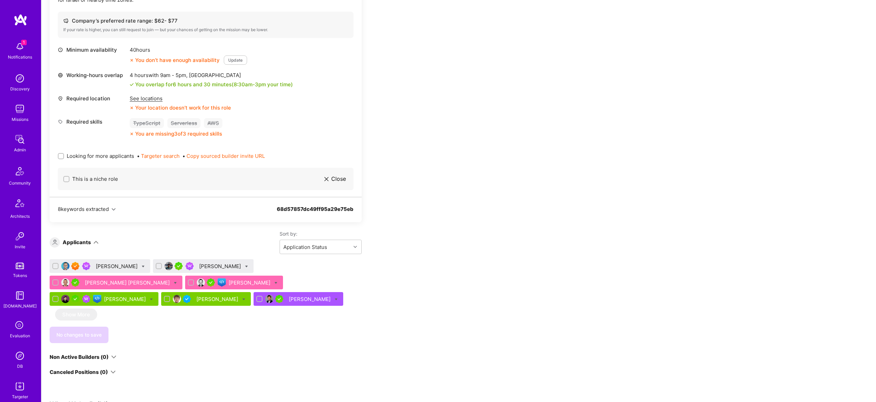
click at [232, 268] on div "Gnyanendra Madishetty" at bounding box center [220, 266] width 43 height 7
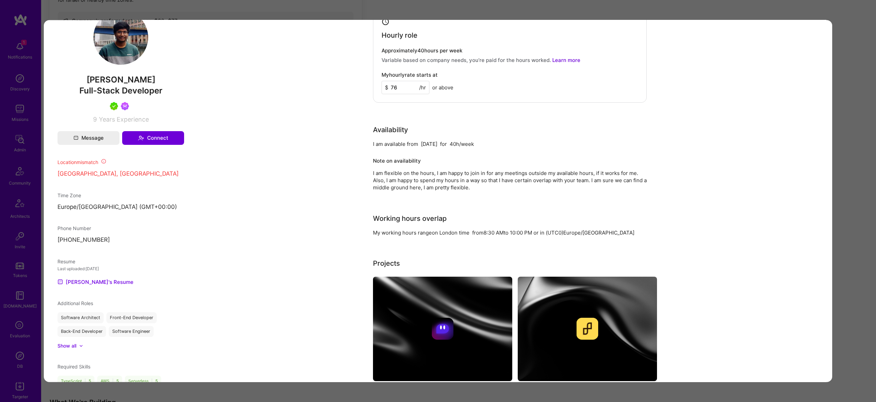
scroll to position [400, 0]
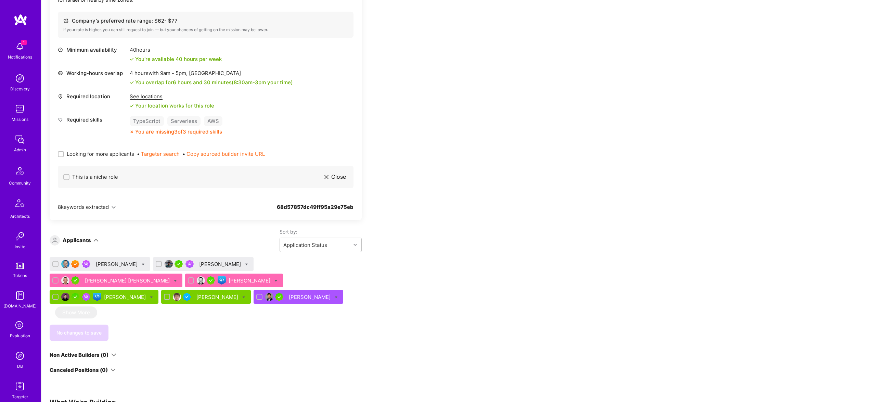
click at [106, 270] on div "Catalin Ramascanu" at bounding box center [100, 264] width 101 height 14
click at [115, 261] on div "Catalin Ramascanu" at bounding box center [117, 263] width 43 height 7
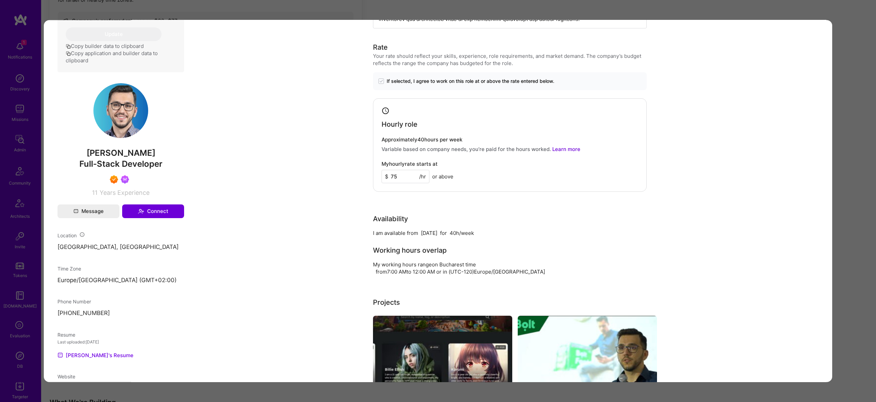
scroll to position [315, 0]
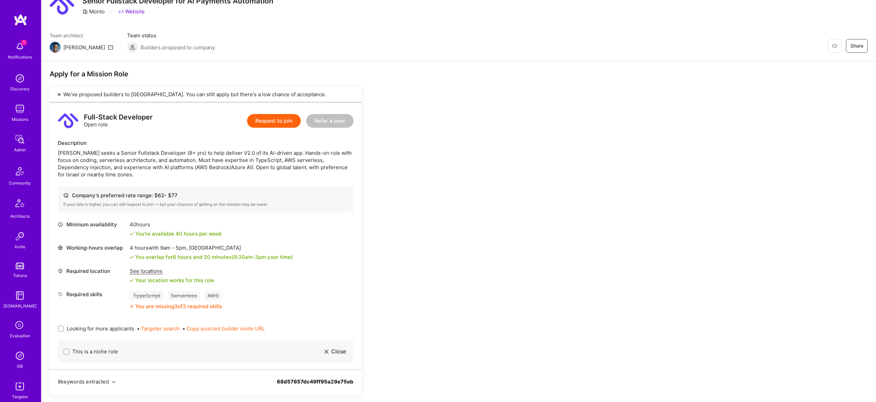
scroll to position [68, 0]
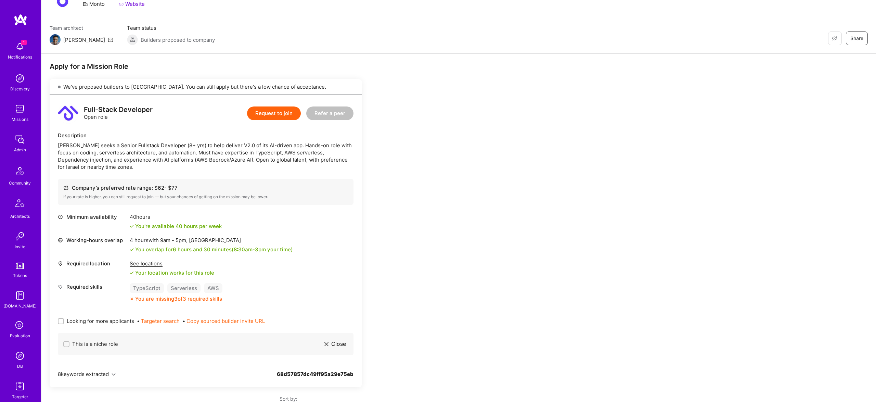
click at [148, 263] on div "See locations" at bounding box center [172, 263] width 85 height 7
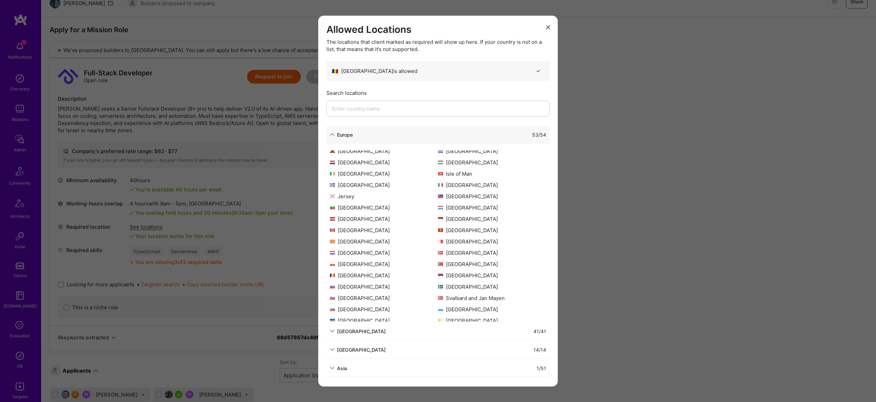
scroll to position [129, 0]
click at [360, 364] on div "Asia 1 / 51" at bounding box center [438, 367] width 223 height 17
click at [349, 367] on div "1 / 51" at bounding box center [446, 367] width 199 height 7
click at [337, 364] on div "Asia" at bounding box center [342, 367] width 10 height 7
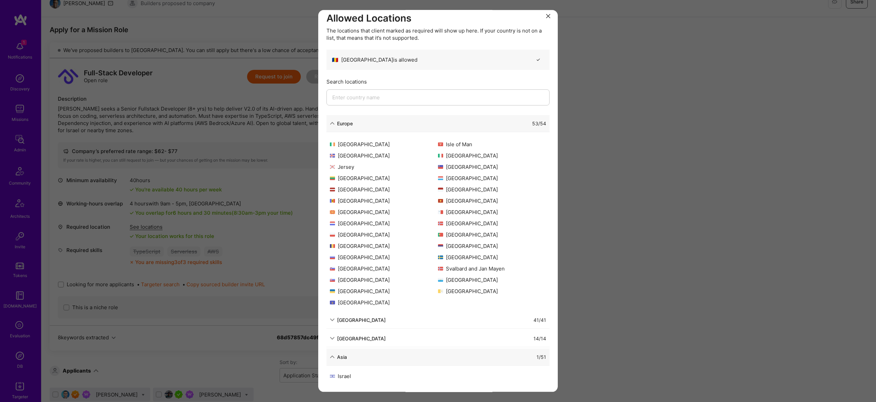
scroll to position [2, 0]
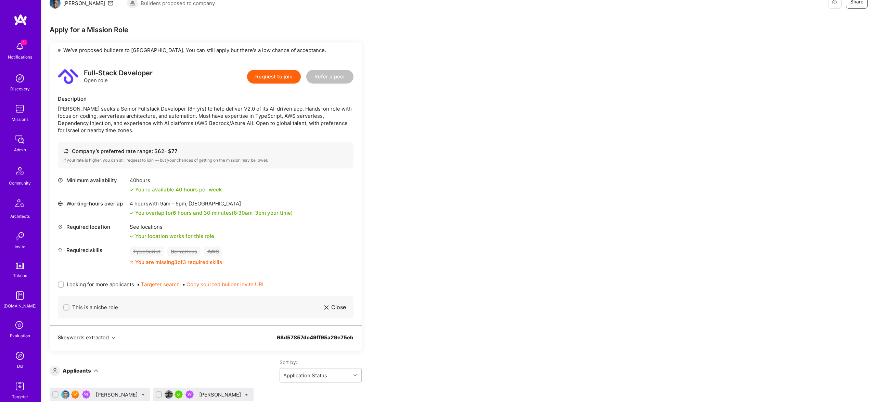
click at [242, 170] on div "Full-Stack Developer Open role Request to join Refer a peer Description Monto s…" at bounding box center [206, 191] width 312 height 267
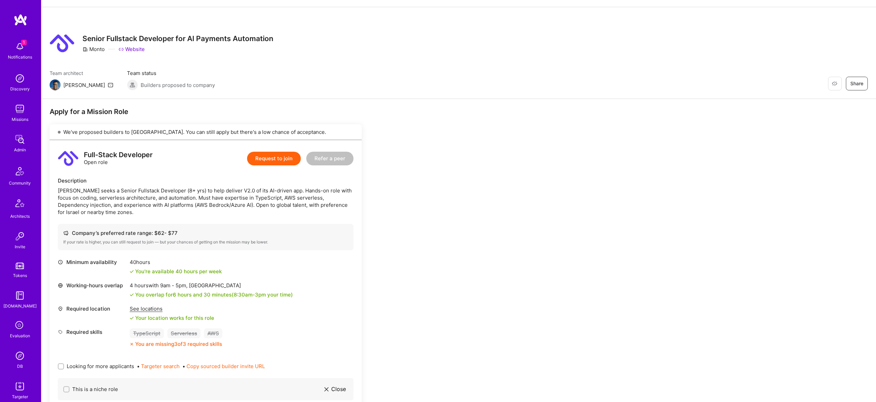
scroll to position [0, 0]
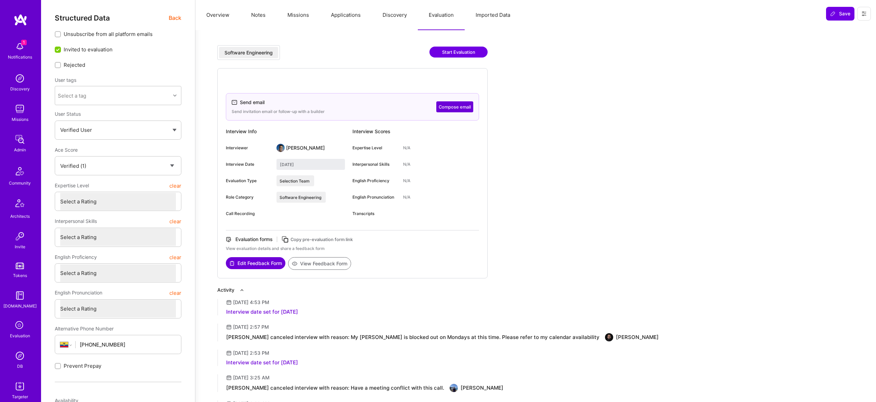
select select "Verified"
select select "EC"
select select "Right Now"
click at [174, 21] on span "Back" at bounding box center [175, 18] width 13 height 9
